Goal: Navigation & Orientation: Find specific page/section

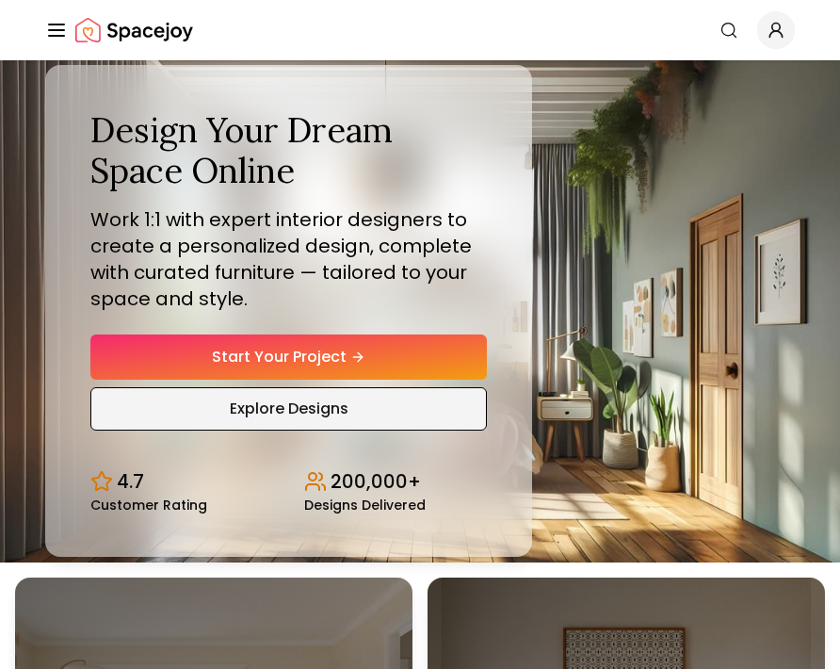
click at [288, 409] on span "Explore Designs" at bounding box center [289, 408] width 119 height 23
